Goal: Transaction & Acquisition: Purchase product/service

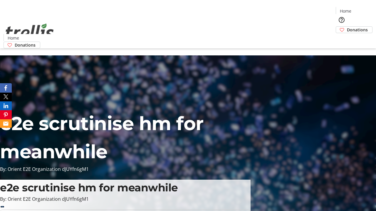
click at [347, 27] on span "Donations" at bounding box center [357, 30] width 21 height 6
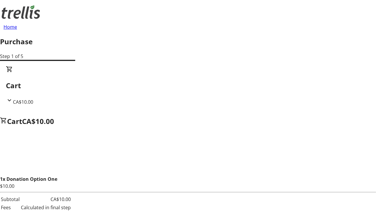
select select "CA"
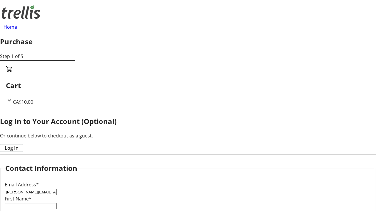
type input "[PERSON_NAME][EMAIL_ADDRESS][DOMAIN_NAME]"
type input "[PERSON_NAME]"
type input "[STREET_ADDRESS][PERSON_NAME]"
type input "Kelowna"
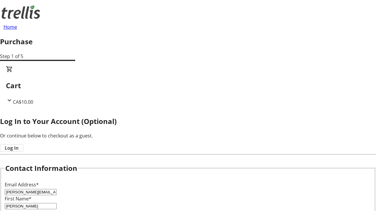
select select "BC"
type input "Kelowna"
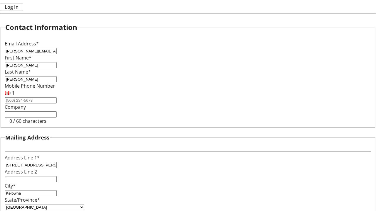
type input "V1Y 0C2"
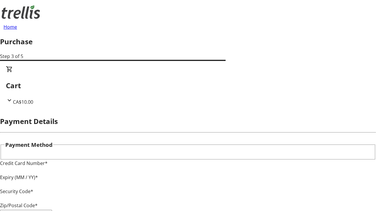
type input "V1Y 0C2"
